Goal: Transaction & Acquisition: Book appointment/travel/reservation

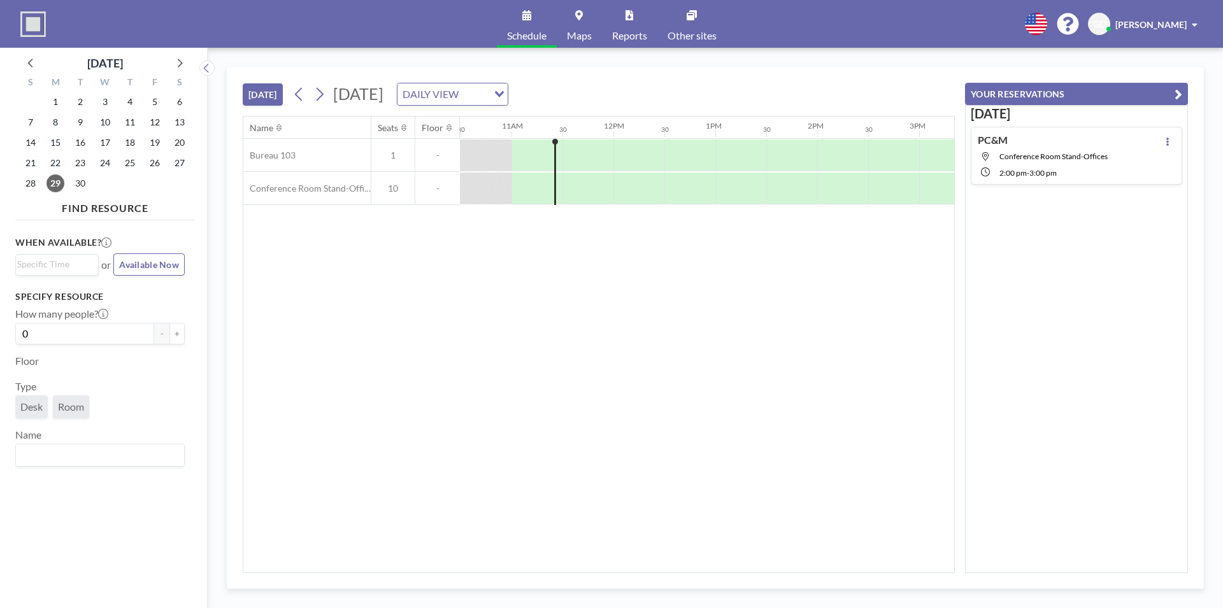
scroll to position [0, 1070]
click at [324, 96] on icon at bounding box center [319, 94] width 12 height 19
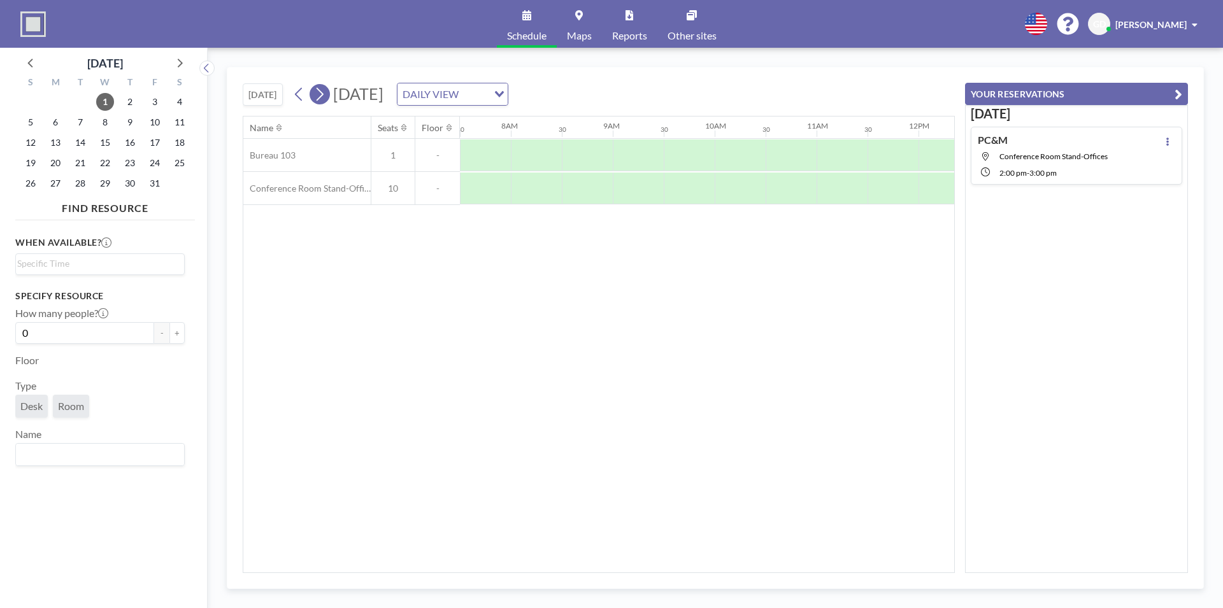
click at [324, 96] on icon at bounding box center [319, 94] width 12 height 19
click at [81, 125] on span "7" at bounding box center [80, 122] width 18 height 18
click at [812, 185] on div at bounding box center [791, 189] width 51 height 32
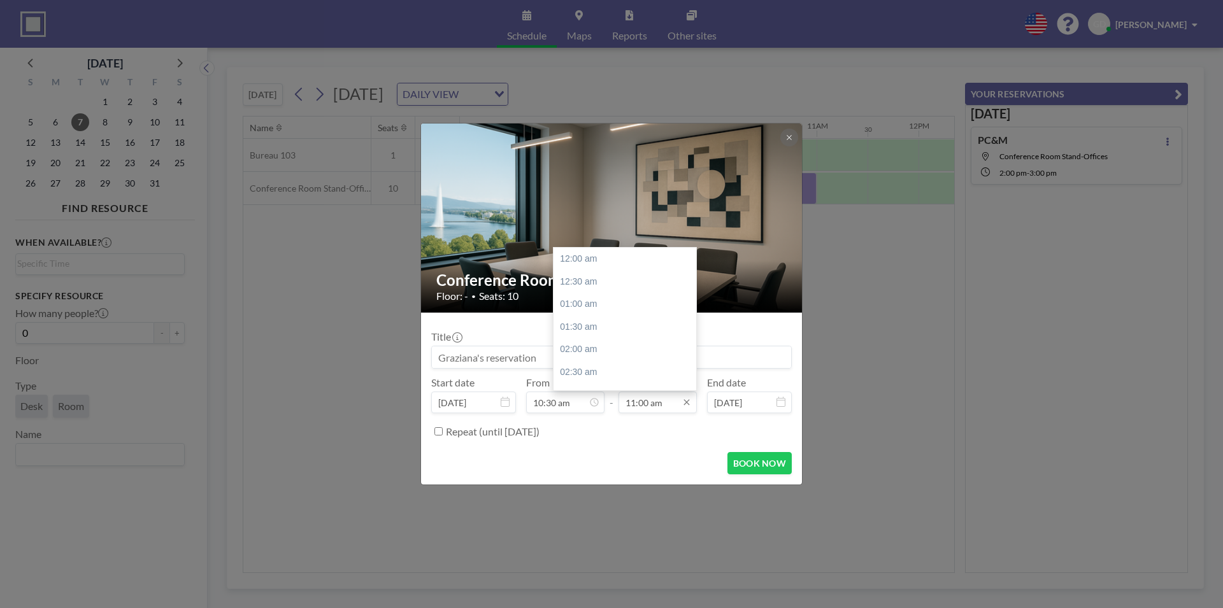
scroll to position [499, 0]
click at [571, 322] on div "12:30 pm" at bounding box center [627, 327] width 148 height 23
type input "12:30 pm"
click at [553, 405] on input "10:30 am" at bounding box center [565, 403] width 78 height 22
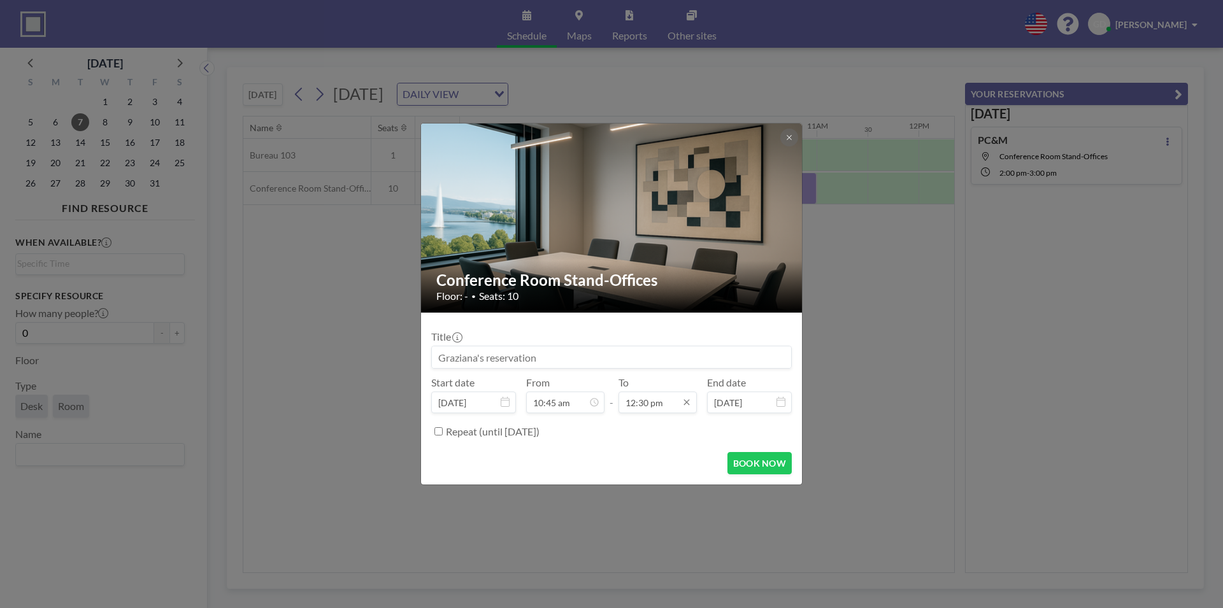
scroll to position [567, 0]
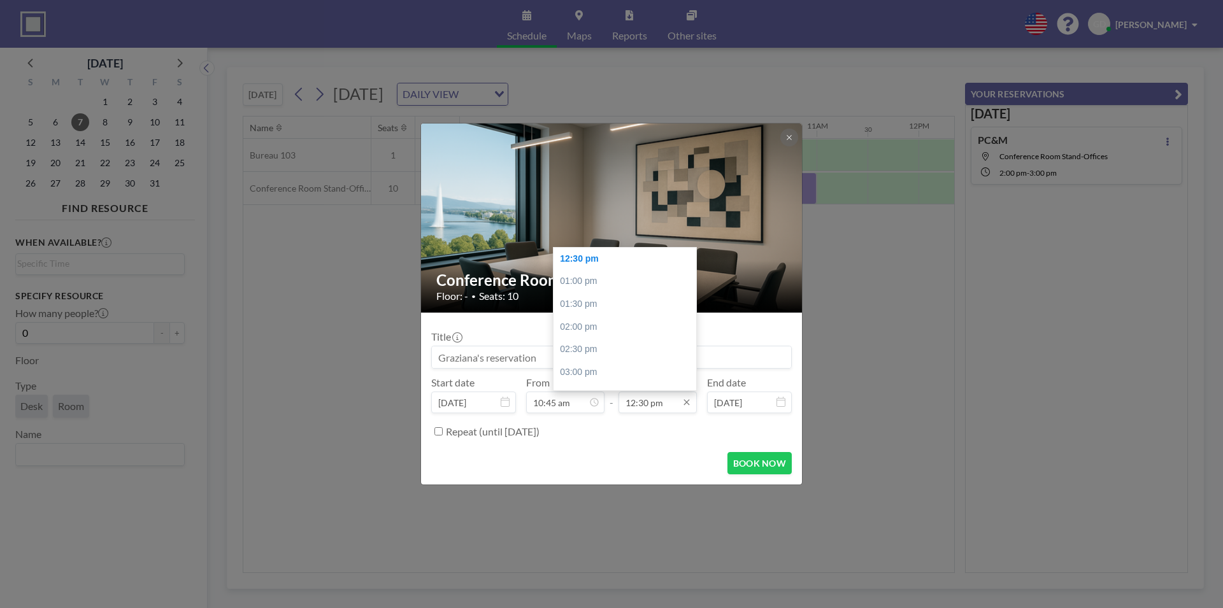
type input "10:45 am"
click at [642, 402] on input "12:30 pm" at bounding box center [657, 403] width 78 height 22
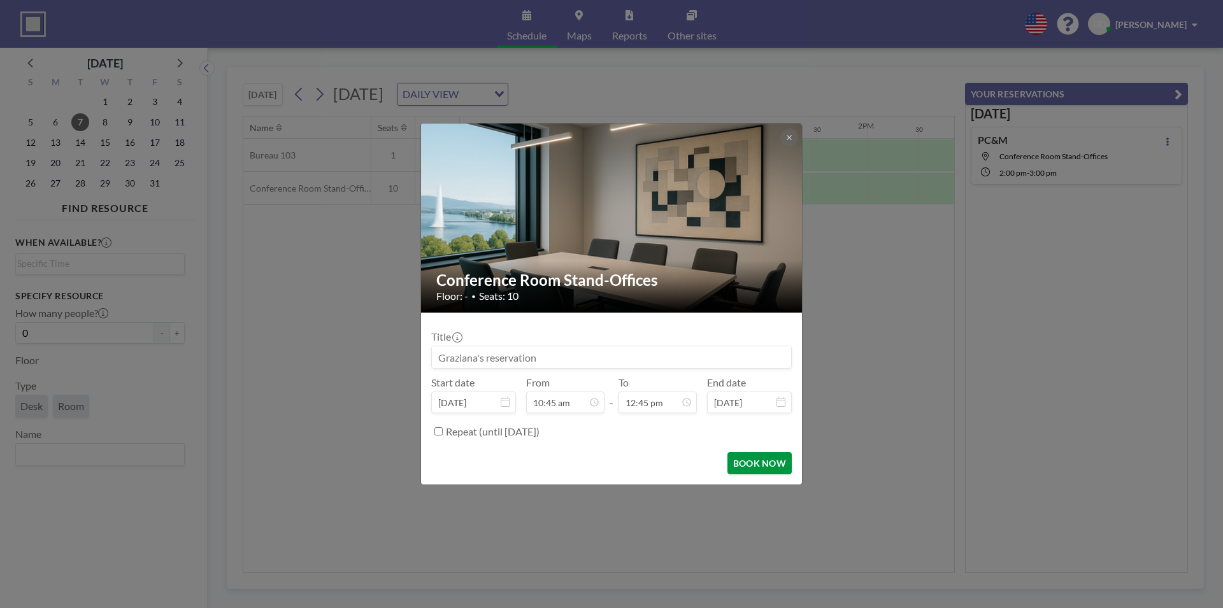
type input "12:45 pm"
click at [750, 460] on button "BOOK NOW" at bounding box center [759, 463] width 64 height 22
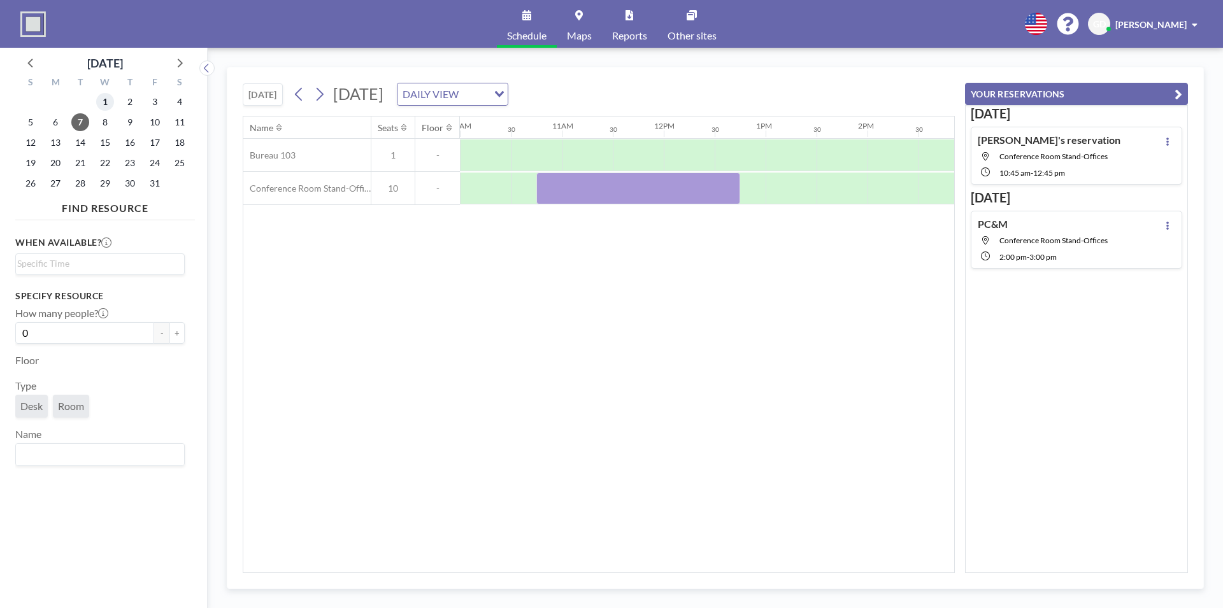
click at [102, 102] on span "1" at bounding box center [105, 102] width 18 height 18
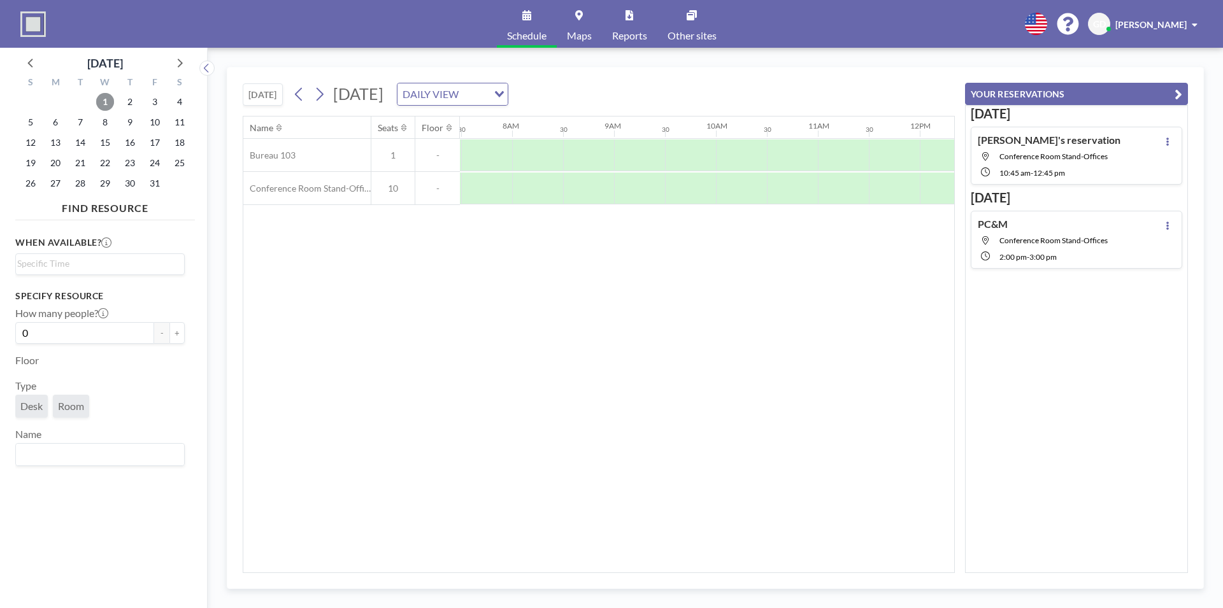
scroll to position [0, 764]
click at [183, 61] on icon at bounding box center [179, 62] width 17 height 17
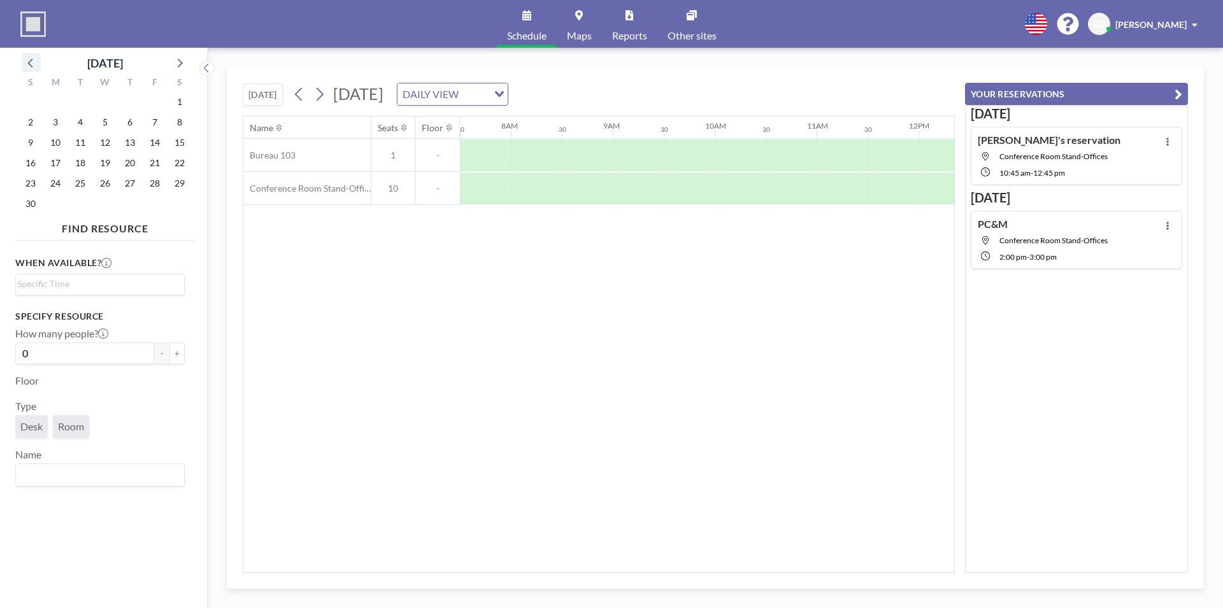
click at [29, 64] on icon at bounding box center [29, 63] width 5 height 9
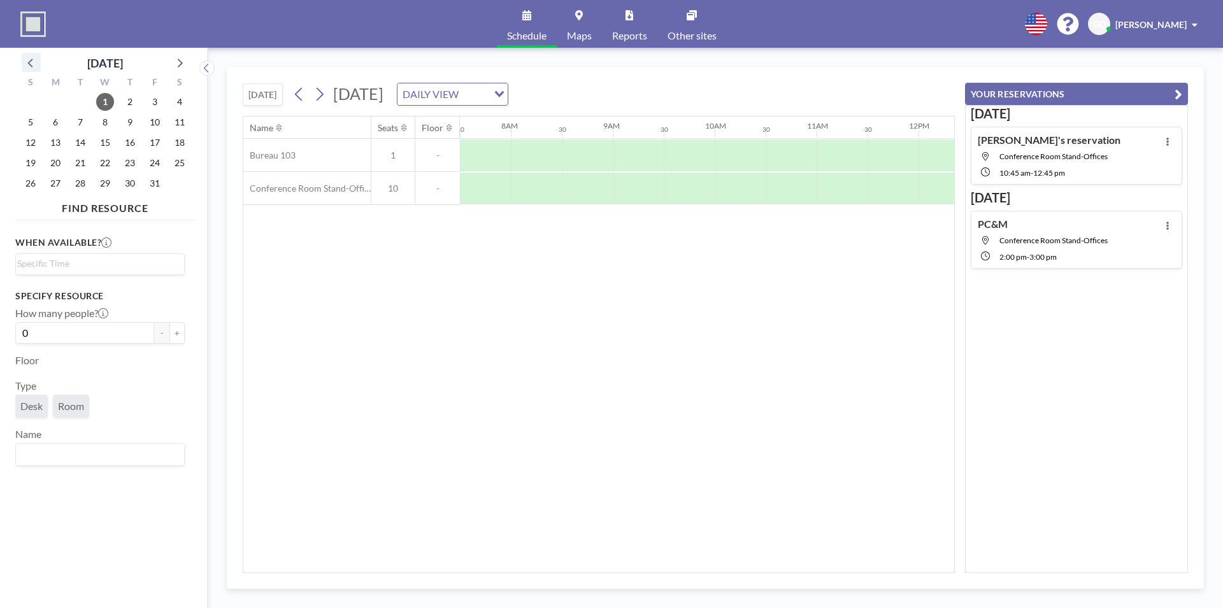
click at [29, 64] on icon at bounding box center [29, 63] width 5 height 9
